Goal: Task Accomplishment & Management: Manage account settings

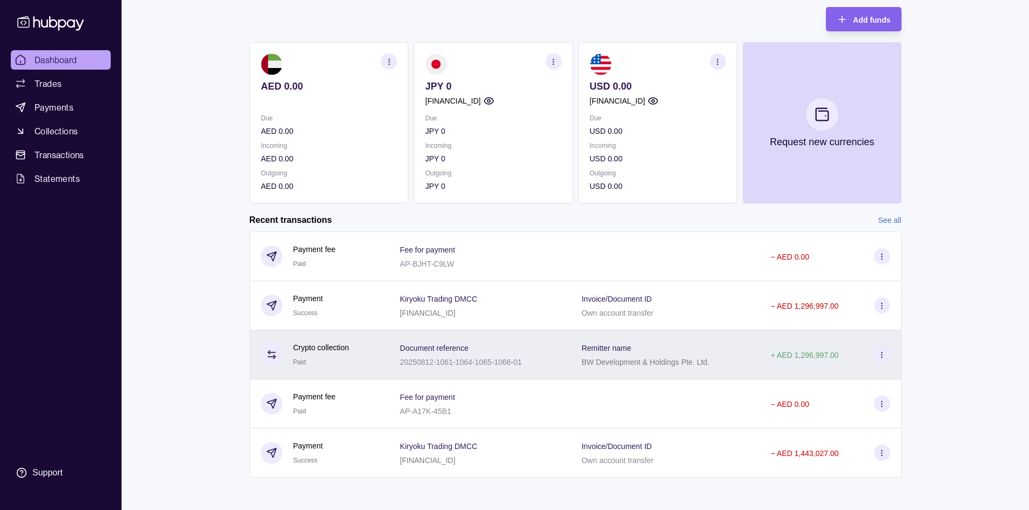
scroll to position [64, 0]
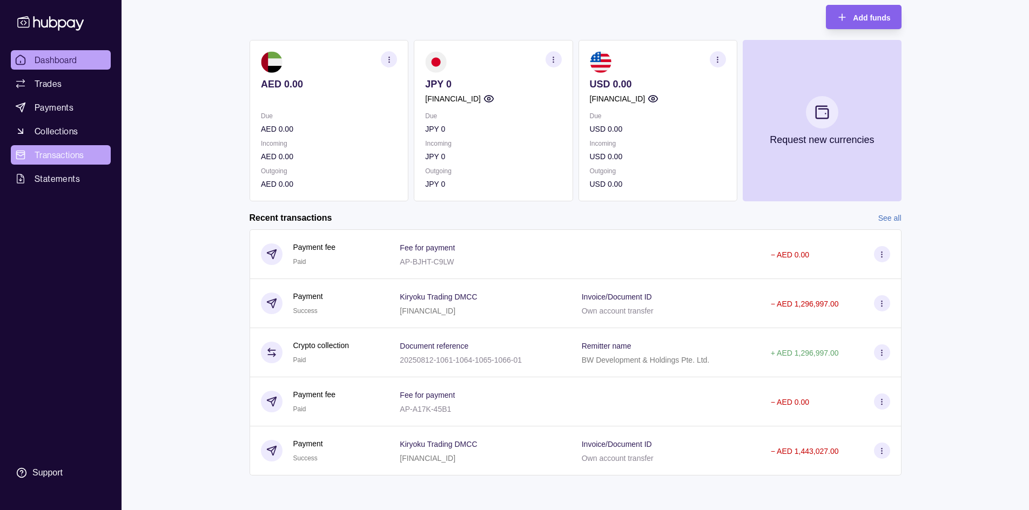
click at [39, 151] on span "Transactions" at bounding box center [60, 155] width 50 height 13
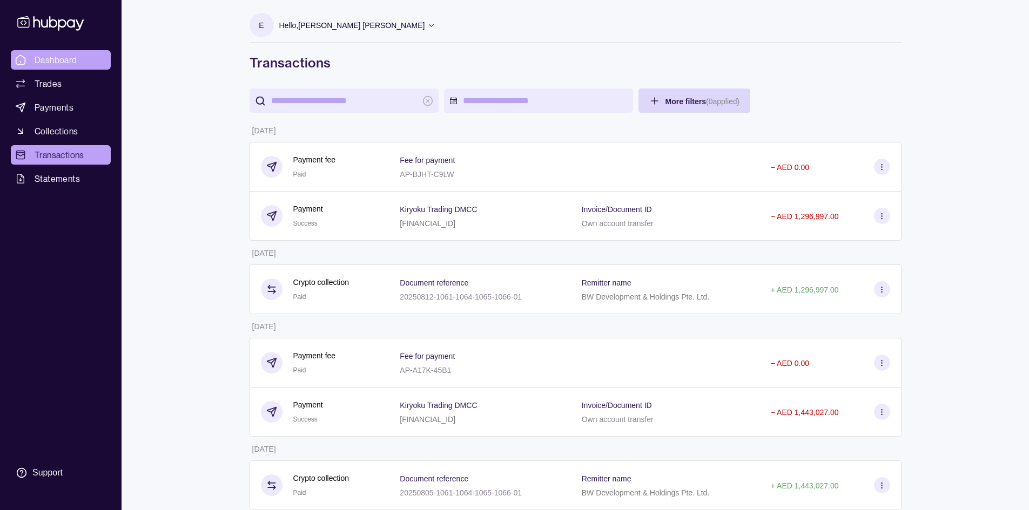
click at [40, 58] on span "Dashboard" at bounding box center [56, 59] width 43 height 13
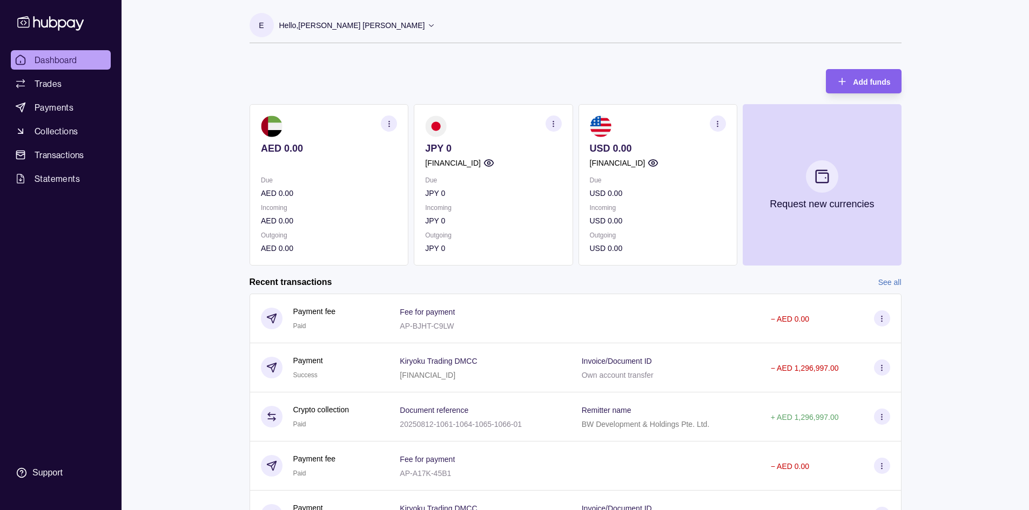
click at [348, 22] on section "E Hello, [PERSON_NAME] [PERSON_NAME] Trading FZCO Account Terms and conditions …" at bounding box center [576, 28] width 652 height 30
click at [335, 26] on div "Hello, [PERSON_NAME] [PERSON_NAME]" at bounding box center [357, 25] width 157 height 23
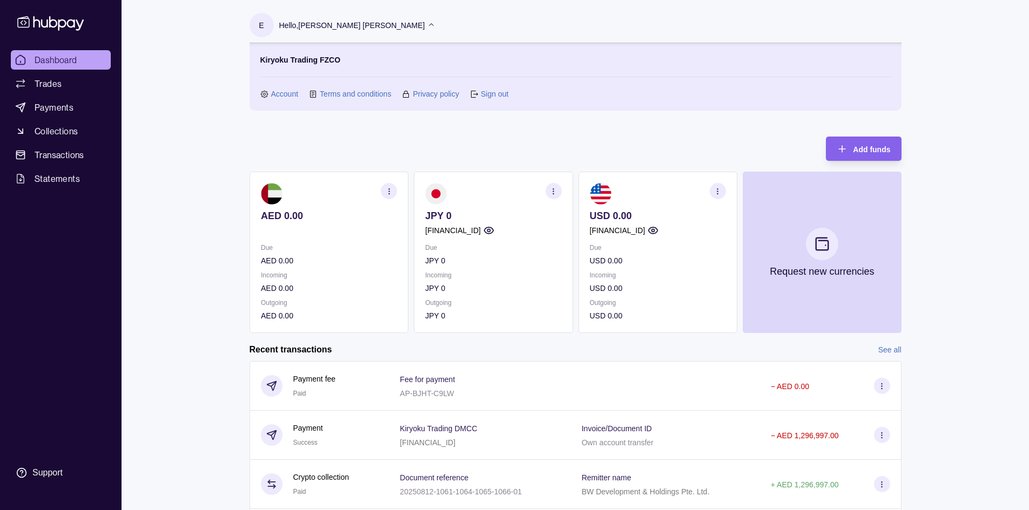
click at [493, 91] on link "Sign out" at bounding box center [495, 94] width 28 height 12
